Goal: Contribute content: Add original content to the website for others to see

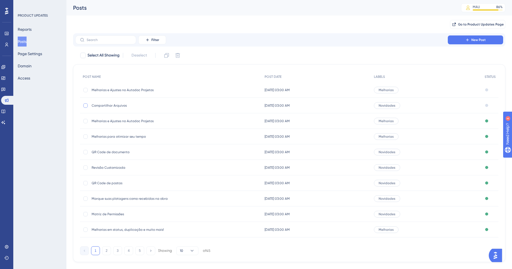
click at [85, 104] on div at bounding box center [85, 105] width 4 height 4
click at [84, 104] on icon at bounding box center [85, 105] width 2 height 4
checkbox input "false"
click at [106, 104] on span "Compartilhar Arquivos" at bounding box center [136, 105] width 89 height 4
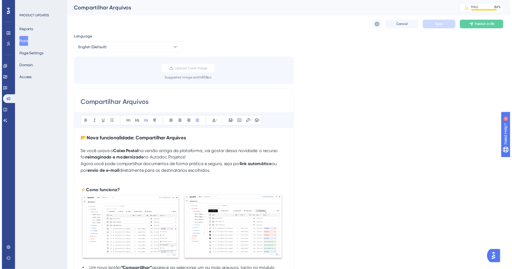
scroll to position [129, 0]
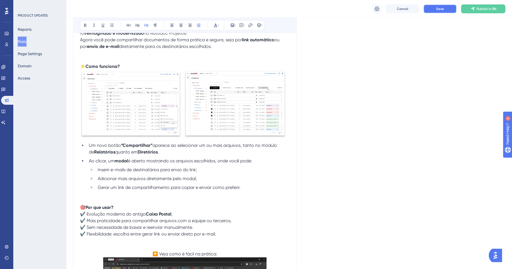
click at [447, 4] on button "Save" at bounding box center [440, 8] width 33 height 9
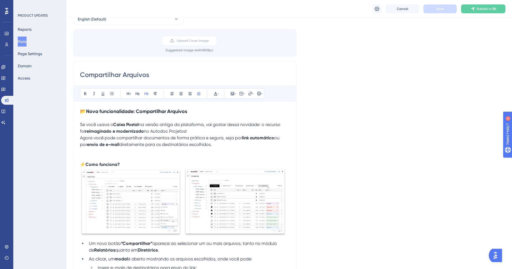
scroll to position [0, 0]
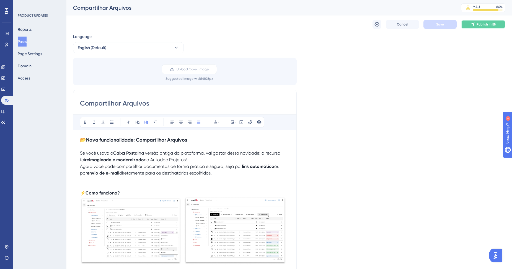
click at [488, 24] on span "Publish in EN" at bounding box center [487, 24] width 20 height 4
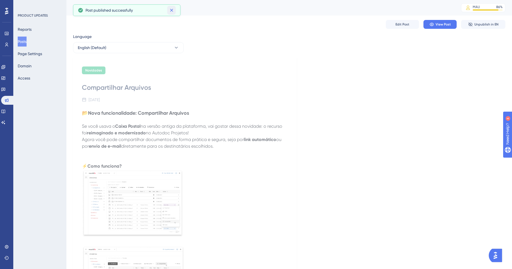
drag, startPoint x: 171, startPoint y: 9, endPoint x: 136, endPoint y: 20, distance: 37.1
click at [171, 10] on icon at bounding box center [172, 10] width 6 height 6
click at [26, 42] on button "Posts" at bounding box center [22, 42] width 9 height 10
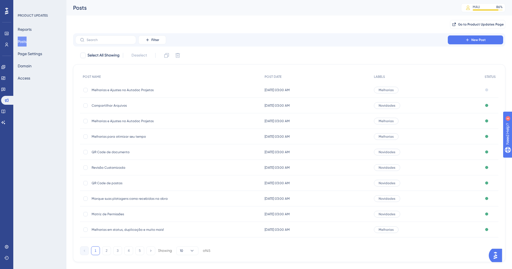
click at [128, 89] on span "Melhorias e Ajustes no Autodoc Projetos" at bounding box center [136, 90] width 89 height 4
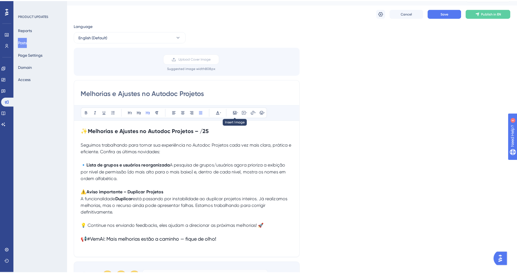
scroll to position [31, 0]
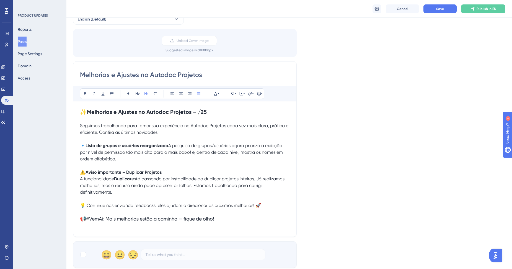
click at [27, 40] on button "Posts" at bounding box center [22, 42] width 9 height 10
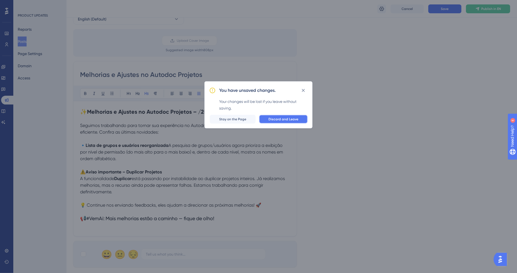
click at [276, 117] on span "Discard and Leave" at bounding box center [283, 119] width 30 height 4
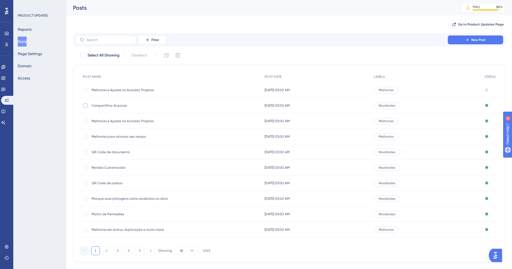
click at [86, 107] on div at bounding box center [85, 105] width 4 height 4
checkbox input "true"
click at [170, 57] on icon at bounding box center [167, 56] width 6 height 6
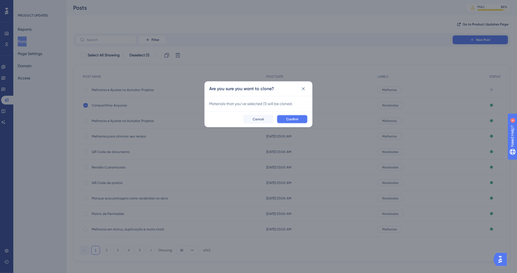
click at [287, 122] on button "Confirm" at bounding box center [292, 119] width 31 height 9
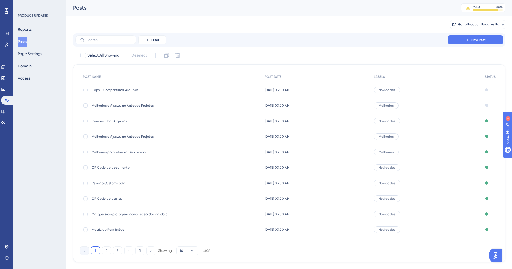
click at [119, 90] on span "Copy - Compartilhar Arquivos" at bounding box center [136, 90] width 89 height 4
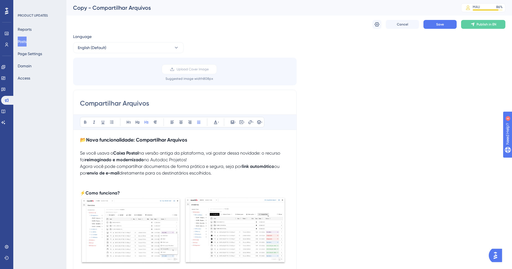
drag, startPoint x: 175, startPoint y: 104, endPoint x: 53, endPoint y: 92, distance: 122.4
type input "Controle de Distribuição"
click at [377, 26] on icon at bounding box center [377, 25] width 6 height 6
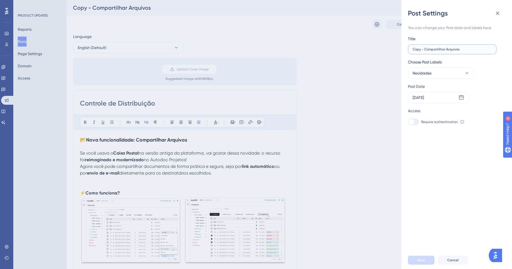
drag, startPoint x: 467, startPoint y: 48, endPoint x: 328, endPoint y: 19, distance: 142.2
click at [328, 19] on div "Post Settings You can change your Post date and labels here. Title Copy - Compa…" at bounding box center [256, 134] width 512 height 269
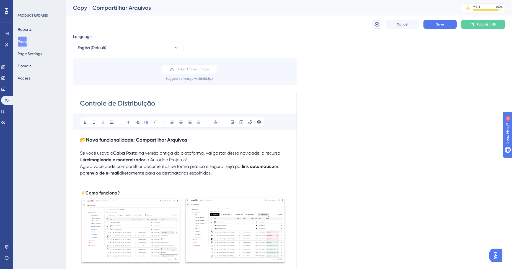
click at [373, 24] on button at bounding box center [377, 24] width 9 height 9
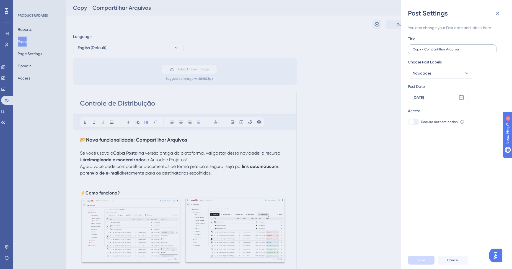
drag, startPoint x: 412, startPoint y: 48, endPoint x: 478, endPoint y: 53, distance: 66.4
click at [478, 53] on label "Copy - Compartilhar Arquivos" at bounding box center [452, 49] width 89 height 10
click at [478, 51] on input "Copy - Compartilhar Arquivos" at bounding box center [452, 49] width 79 height 4
click at [478, 53] on label "Copy - Compartilhar Arquivos" at bounding box center [452, 49] width 89 height 10
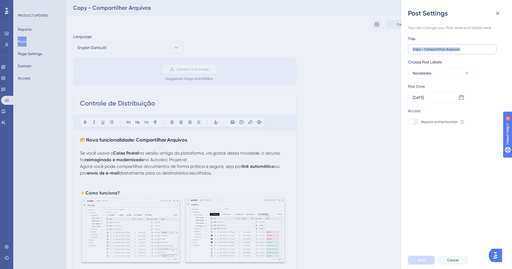
click at [478, 51] on input "Copy - Compartilhar Arquivos" at bounding box center [452, 49] width 79 height 4
click at [478, 53] on label "Copy - Compartilhar Arquivos" at bounding box center [452, 49] width 89 height 10
click at [478, 51] on input "Copy - Compartilhar Arquivos" at bounding box center [452, 49] width 79 height 4
click at [478, 53] on label "Copy - Compartilhar Arquivos" at bounding box center [452, 49] width 89 height 10
click at [478, 51] on input "Copy - Compartilhar Arquivos" at bounding box center [452, 49] width 79 height 4
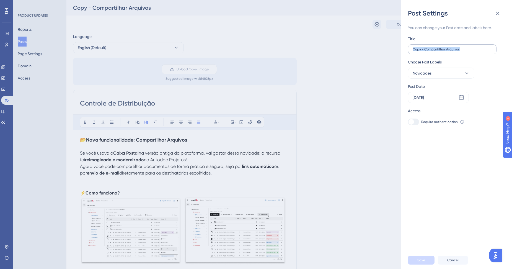
click at [478, 53] on label "Copy - Compartilhar Arquivos" at bounding box center [452, 49] width 89 height 10
click at [478, 51] on input "Copy - Compartilhar Arquivos" at bounding box center [452, 49] width 79 height 4
click at [478, 53] on label "Copy - Compartilhar Arquivos" at bounding box center [452, 49] width 89 height 10
click at [478, 51] on input "Copy - Compartilhar Arquivos" at bounding box center [452, 49] width 79 height 4
drag, startPoint x: 473, startPoint y: 48, endPoint x: 414, endPoint y: 46, distance: 58.5
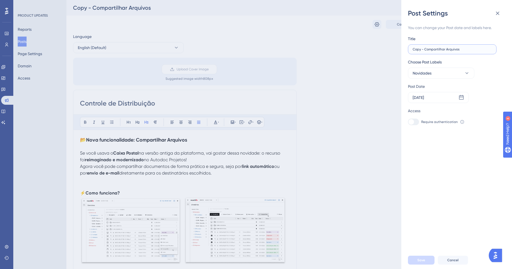
click at [414, 46] on label "Copy - Compartilhar Arquivos" at bounding box center [452, 49] width 89 height 10
click at [446, 73] on button "Novidades" at bounding box center [441, 73] width 66 height 11
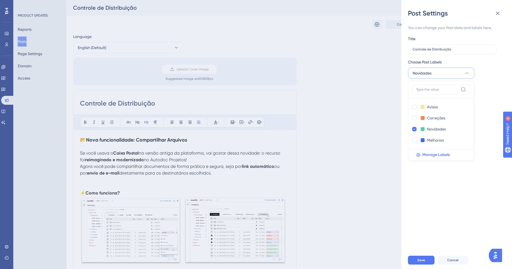
click at [446, 73] on button "Novidades" at bounding box center [441, 73] width 66 height 11
click at [437, 96] on div "[DATE]" at bounding box center [438, 97] width 61 height 11
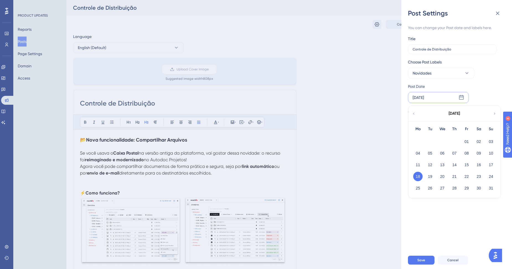
click at [495, 113] on icon at bounding box center [495, 113] width 4 height 5
click at [455, 176] on button "25" at bounding box center [454, 176] width 9 height 9
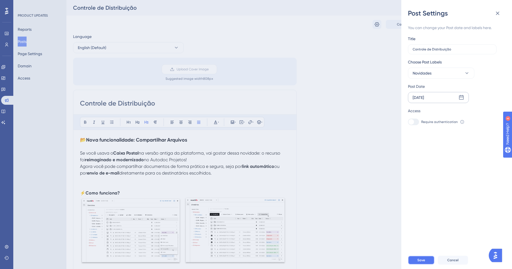
click at [428, 265] on button "Save" at bounding box center [421, 260] width 27 height 9
click at [467, 49] on input "Controle de Distribuição" at bounding box center [452, 49] width 79 height 4
type input "(WIP) Controle de Distribuição"
click at [418, 262] on span "Save" at bounding box center [422, 260] width 8 height 4
click at [146, 150] on div "Post Settings You can change your Post date and labels here. Title (WIP) Contro…" at bounding box center [256, 134] width 512 height 269
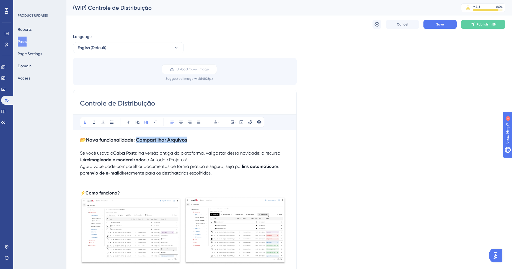
drag, startPoint x: 141, startPoint y: 139, endPoint x: 192, endPoint y: 140, distance: 51.3
click at [192, 140] on h3 "📂 Nova funcionalidade: Compartilhar Arquivos" at bounding box center [185, 140] width 210 height 7
click at [444, 22] on button "Save" at bounding box center [440, 24] width 33 height 9
